Goal: Use online tool/utility: Utilize a website feature to perform a specific function

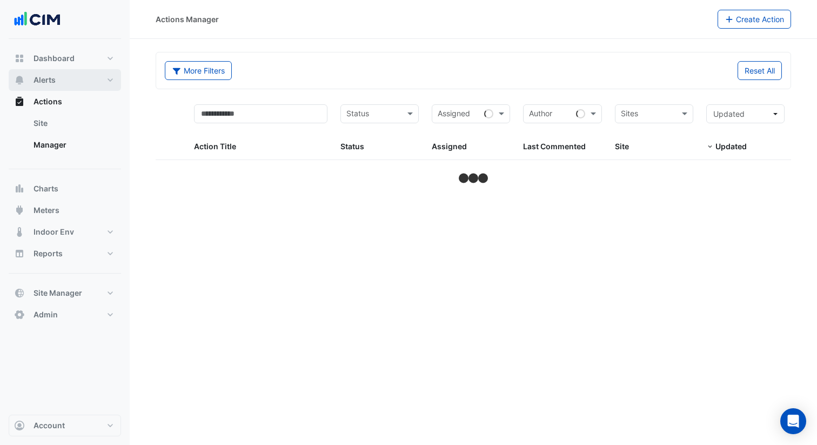
click at [51, 81] on span "Alerts" at bounding box center [45, 80] width 22 height 11
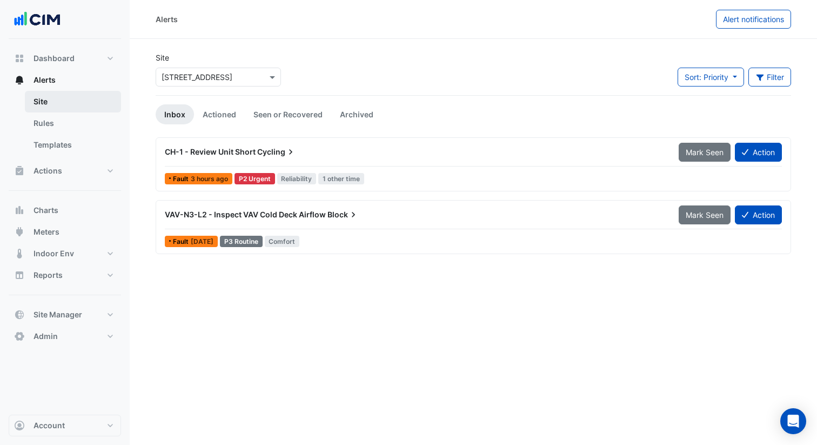
click at [75, 108] on link "Site" at bounding box center [73, 102] width 96 height 22
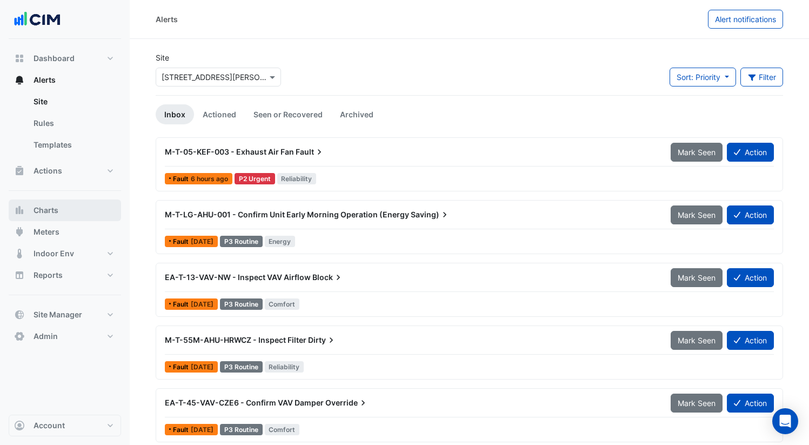
click at [42, 213] on span "Charts" at bounding box center [46, 210] width 25 height 11
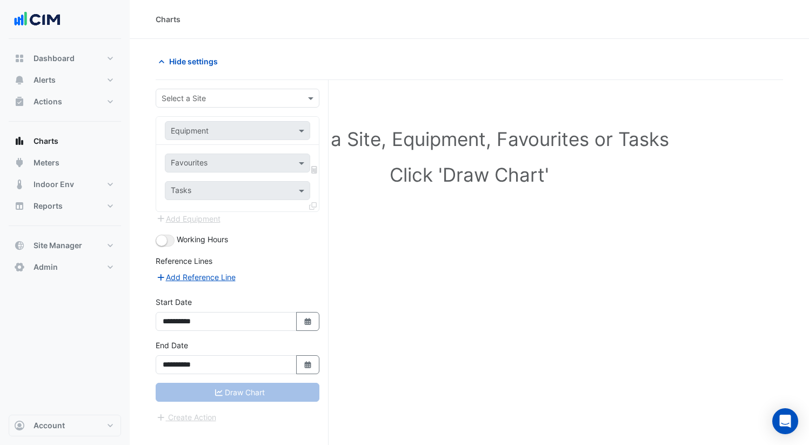
click at [220, 93] on input "text" at bounding box center [227, 98] width 130 height 11
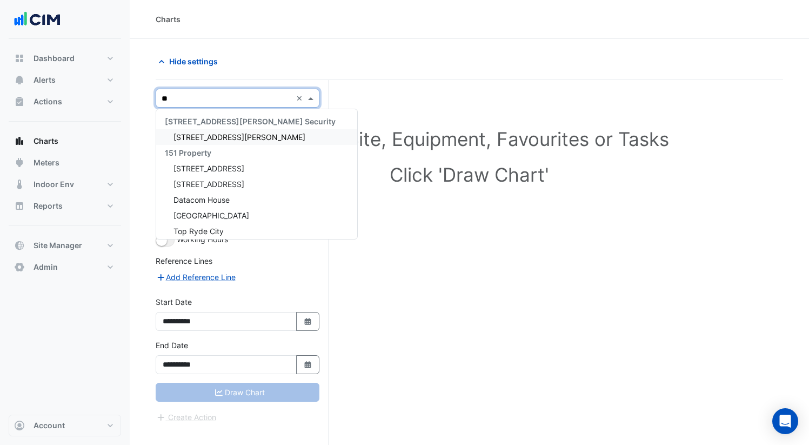
type input "***"
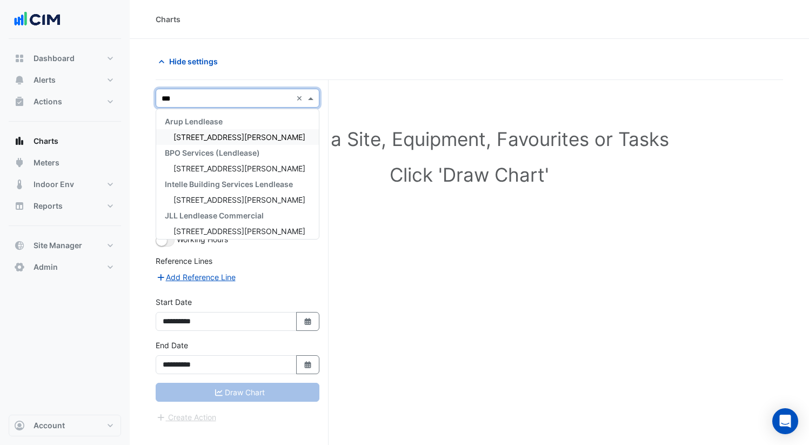
click at [218, 133] on span "180 George Street" at bounding box center [239, 136] width 132 height 9
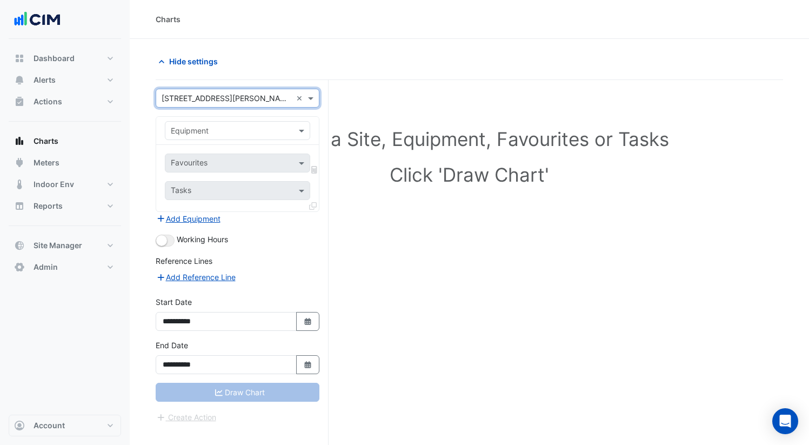
click at [217, 131] on input "text" at bounding box center [227, 130] width 112 height 11
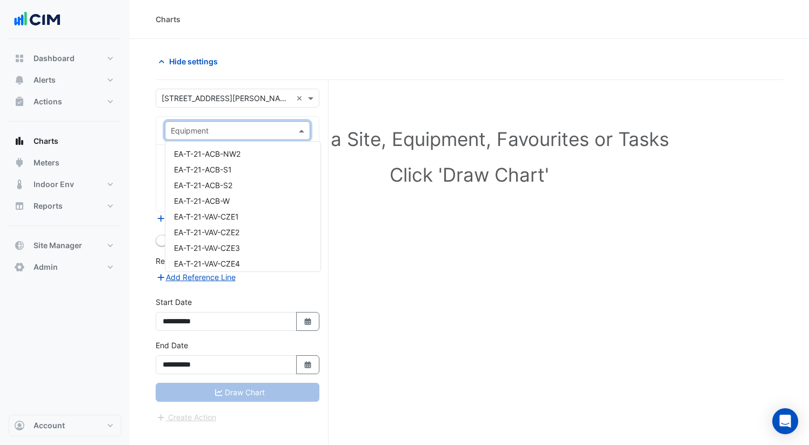
scroll to position [5543, 0]
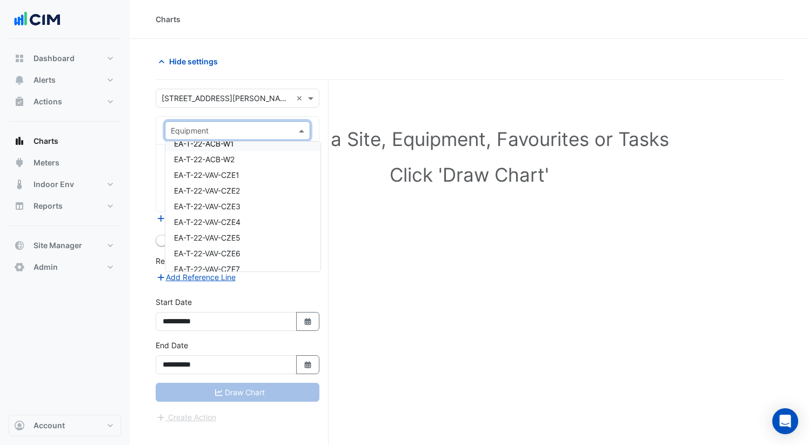
click at [243, 133] on input "text" at bounding box center [227, 130] width 112 height 11
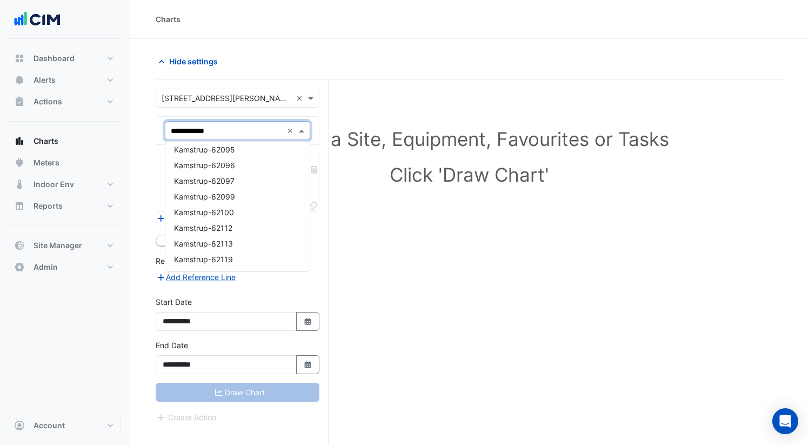
scroll to position [4, 0]
type input "**********"
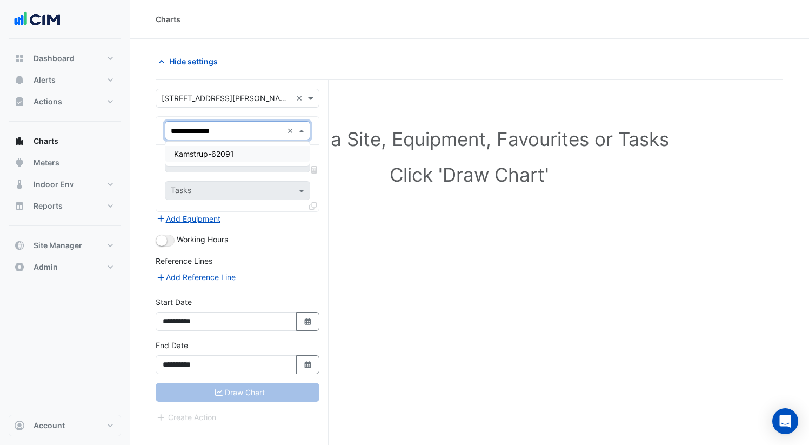
click at [202, 151] on span "Kamstrup-62091" at bounding box center [204, 153] width 60 height 9
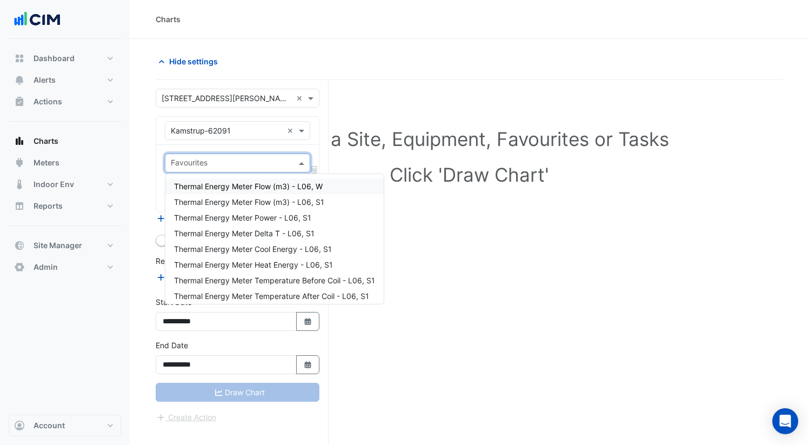
click at [257, 168] on input "text" at bounding box center [231, 163] width 121 height 11
click at [318, 254] on div "Thermal Energy Meter Cool Energy - L06, S1" at bounding box center [274, 249] width 218 height 16
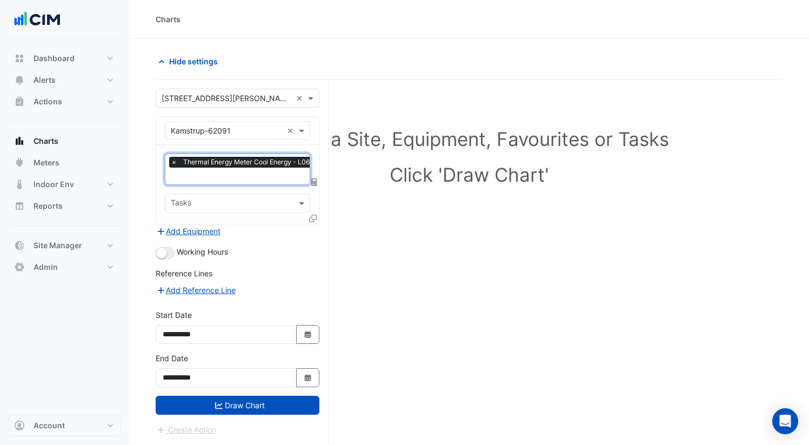
click at [264, 186] on div "× Thermal Energy Meter Cool Energy - L06, S1 × Tasks" at bounding box center [237, 184] width 163 height 79
click at [265, 182] on input "text" at bounding box center [249, 176] width 156 height 11
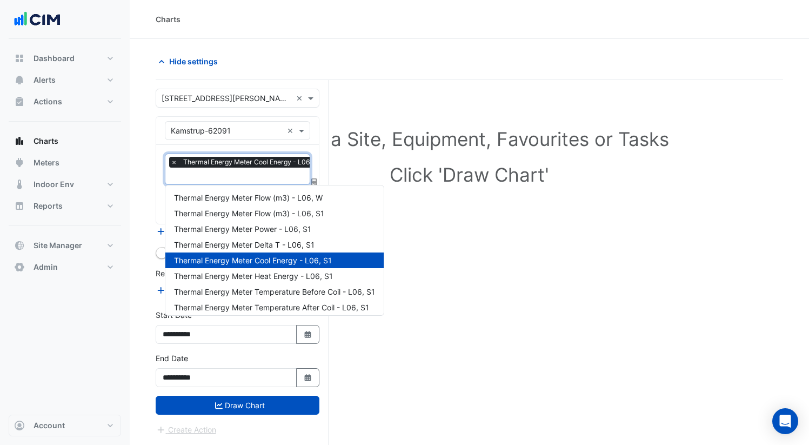
scroll to position [0, 5]
click at [306, 278] on span "Thermal Energy Meter Heat Energy - L06, S1" at bounding box center [253, 275] width 159 height 9
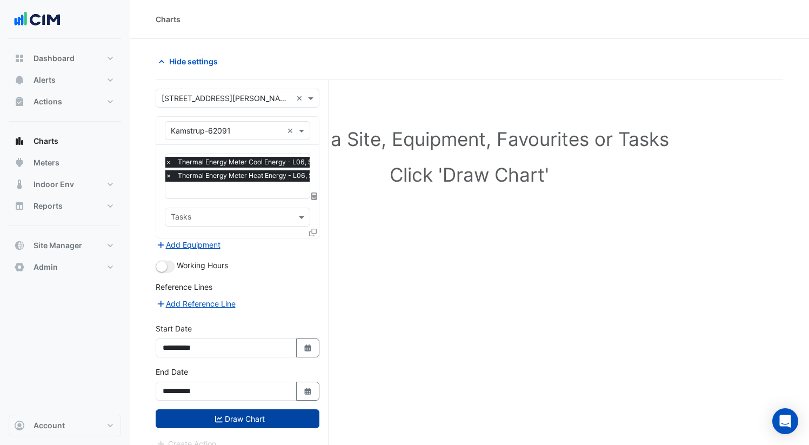
click at [263, 414] on button "Draw Chart" at bounding box center [238, 418] width 164 height 19
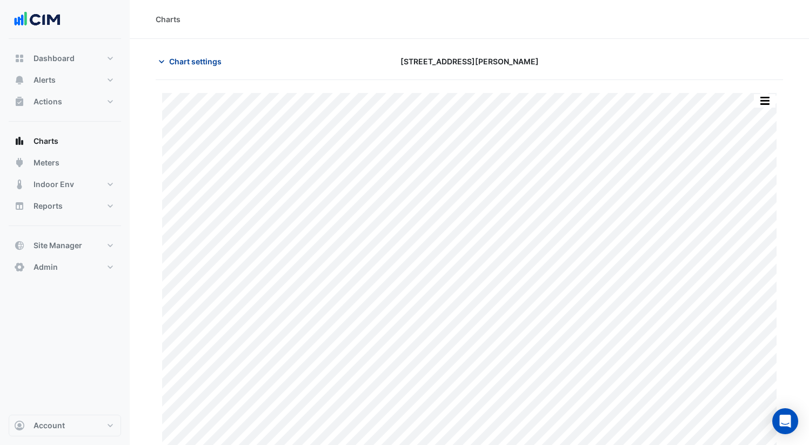
click at [170, 63] on span "Chart settings" at bounding box center [195, 61] width 52 height 11
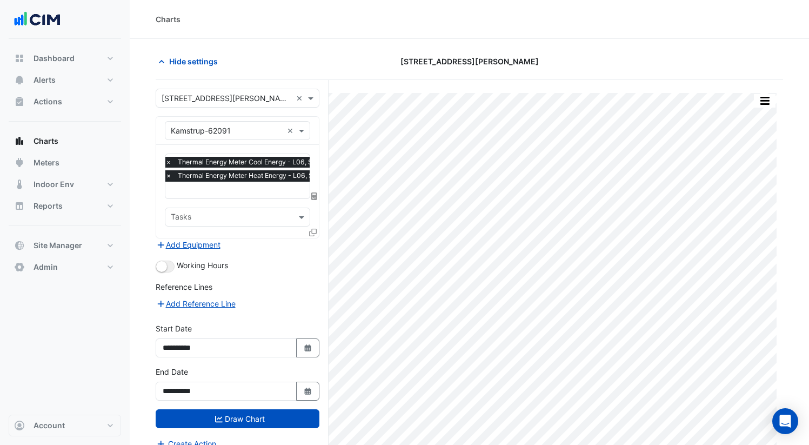
click at [244, 136] on div "× Kamstrup-62091" at bounding box center [223, 130] width 117 height 11
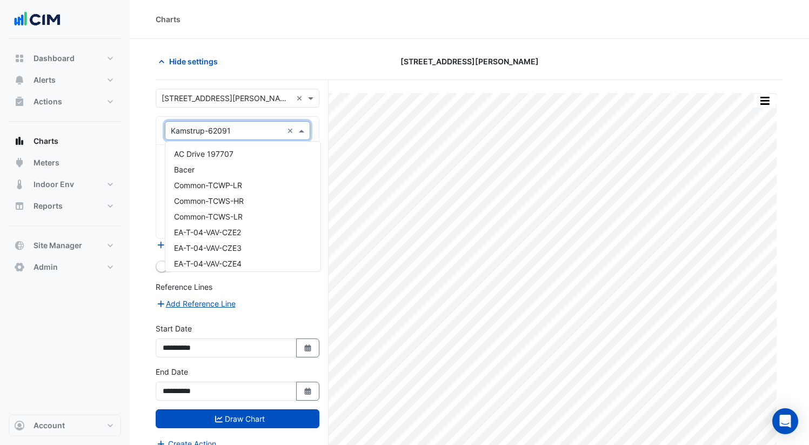
scroll to position [17840, 0]
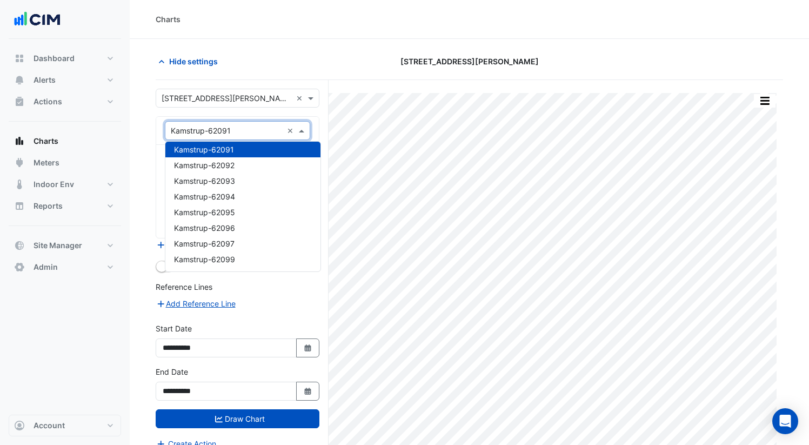
click at [244, 136] on div "× Kamstrup-62091" at bounding box center [223, 130] width 117 height 11
click at [339, 65] on div "Hide settings" at bounding box center [255, 61] width 213 height 19
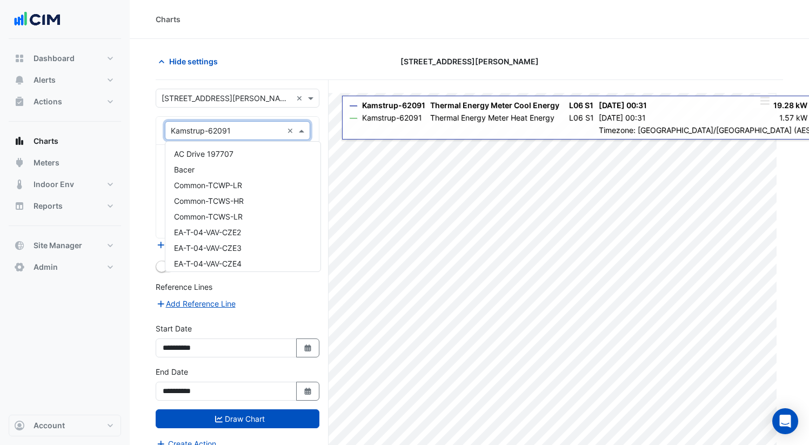
click at [245, 139] on div "× Kamstrup-62091 ×" at bounding box center [237, 130] width 145 height 19
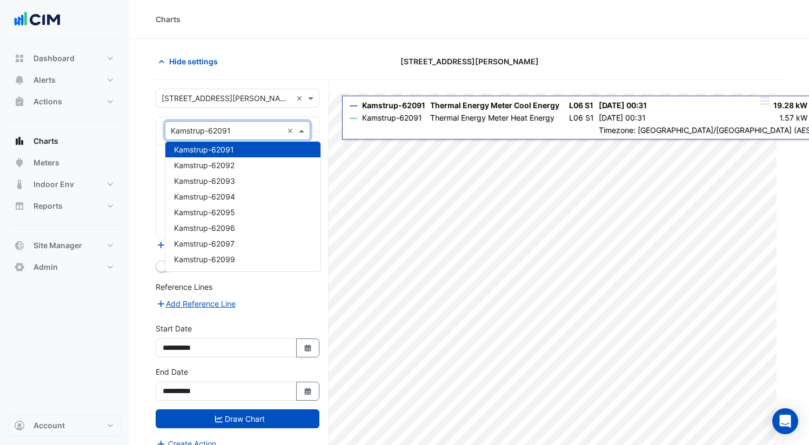
click at [284, 110] on form "**********" at bounding box center [238, 269] width 164 height 361
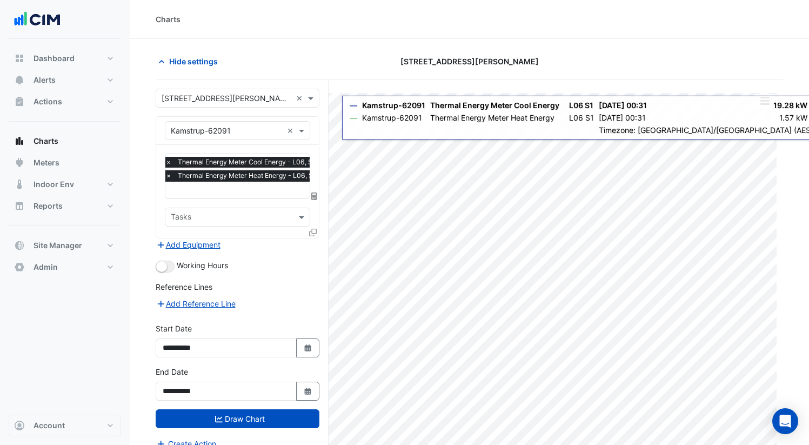
click at [243, 216] on input "text" at bounding box center [231, 217] width 121 height 11
click at [256, 182] on div "× Thermal Energy Meter Cool Energy - L06, S1 × Thermal Energy Meter Heat Energy…" at bounding box center [243, 171] width 158 height 28
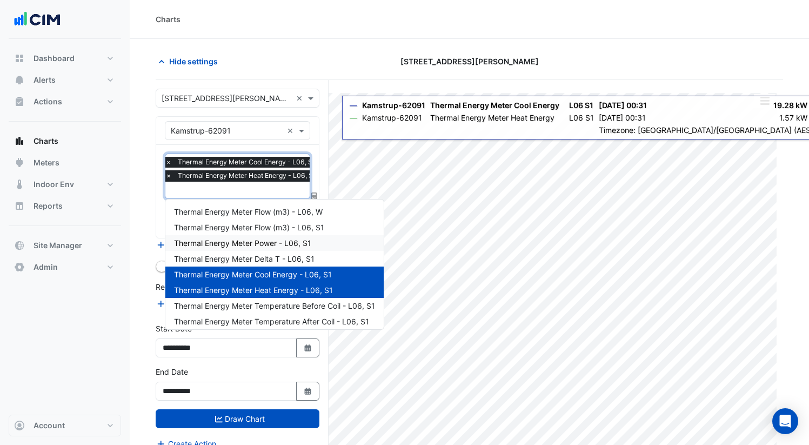
click at [281, 248] on div "Thermal Energy Meter Power - L06, S1" at bounding box center [274, 243] width 218 height 16
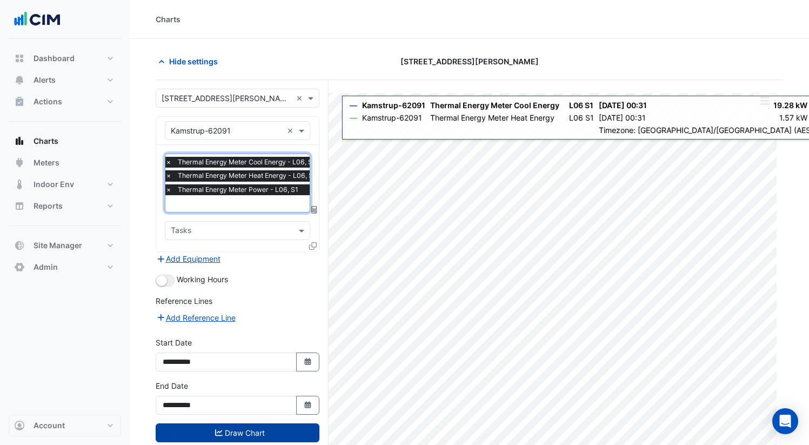
click at [262, 423] on button "Draw Chart" at bounding box center [238, 432] width 164 height 19
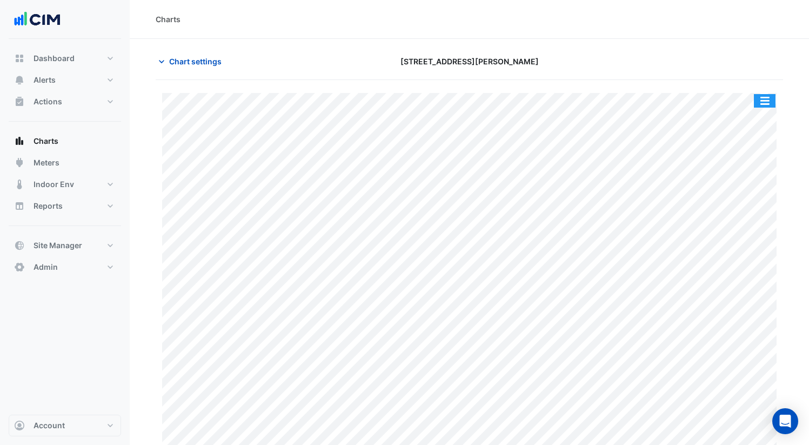
click at [771, 103] on button "button" at bounding box center [765, 101] width 22 height 14
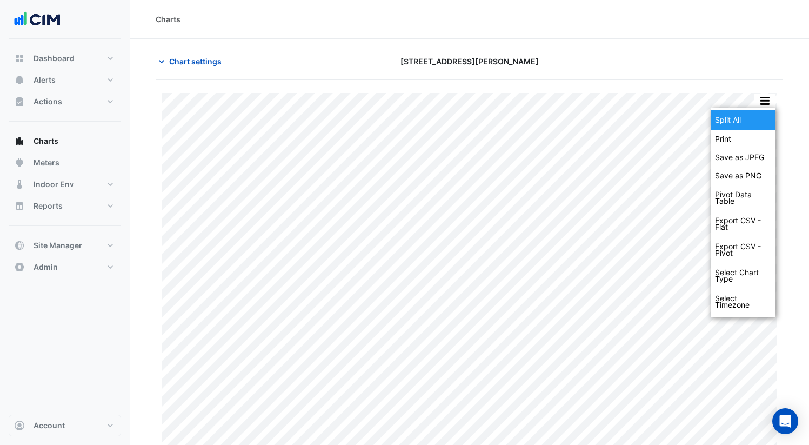
click at [764, 116] on div "Split All" at bounding box center [743, 119] width 65 height 19
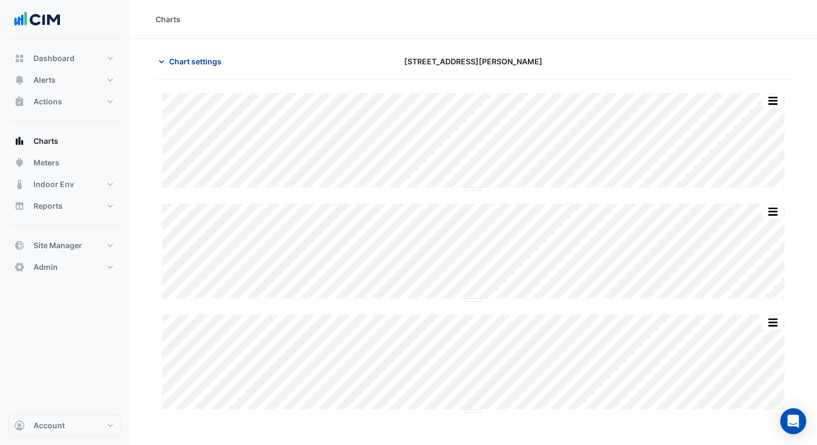
click at [197, 65] on span "Chart settings" at bounding box center [195, 61] width 52 height 11
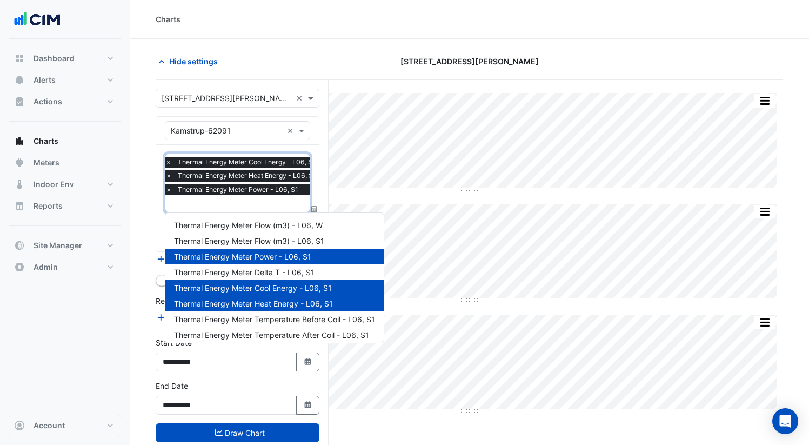
click at [217, 201] on input "text" at bounding box center [243, 204] width 156 height 11
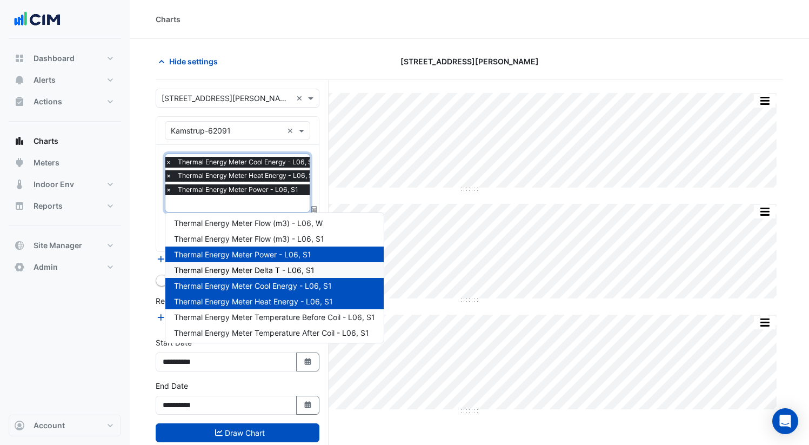
scroll to position [4, 0]
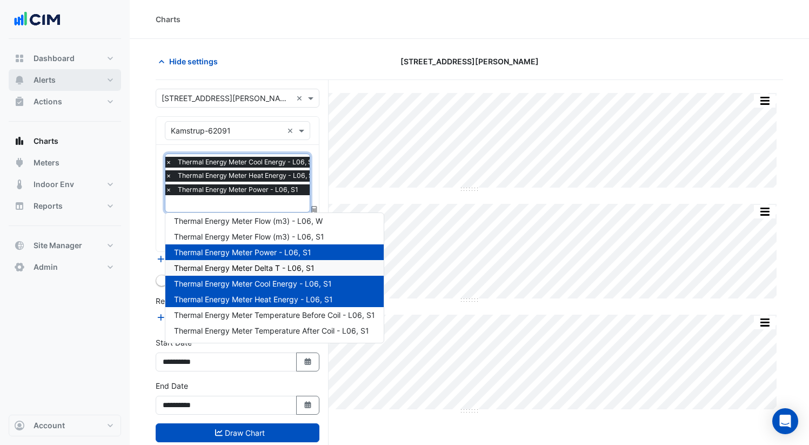
click at [45, 82] on span "Alerts" at bounding box center [45, 80] width 22 height 11
